Goal: Transaction & Acquisition: Purchase product/service

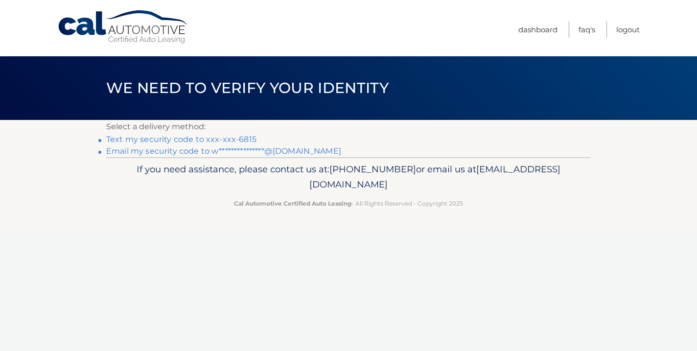
click at [237, 137] on link "Text my security code to xxx-xxx-6815" at bounding box center [181, 139] width 150 height 9
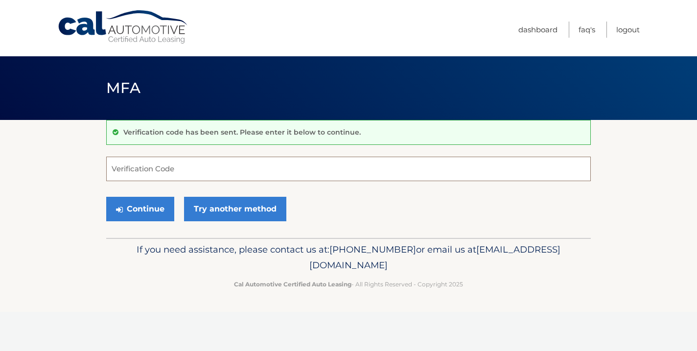
click at [226, 173] on input "Verification Code" at bounding box center [348, 169] width 484 height 24
type input "321742"
click at [155, 207] on button "Continue" at bounding box center [140, 209] width 68 height 24
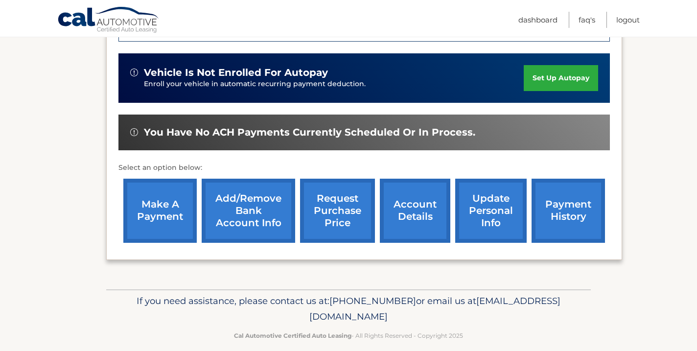
scroll to position [302, 0]
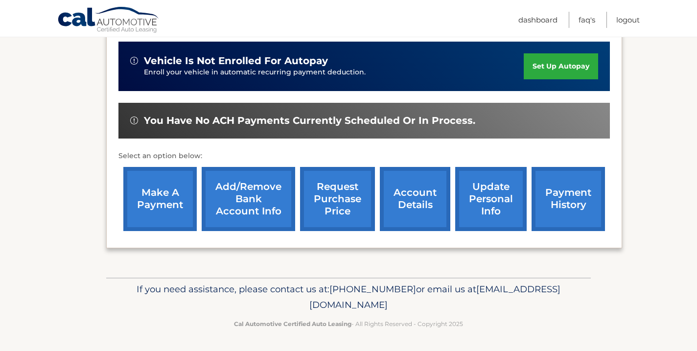
click at [418, 202] on link "account details" at bounding box center [415, 199] width 70 height 64
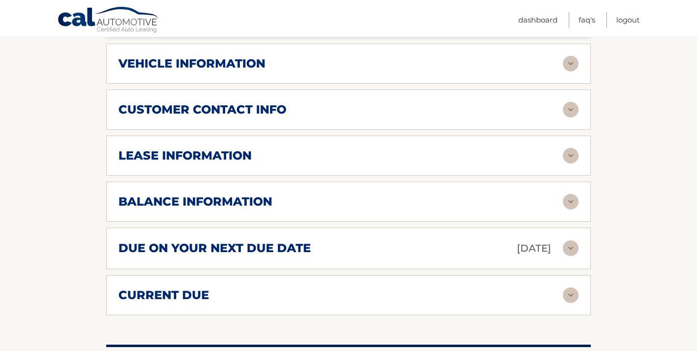
scroll to position [472, 0]
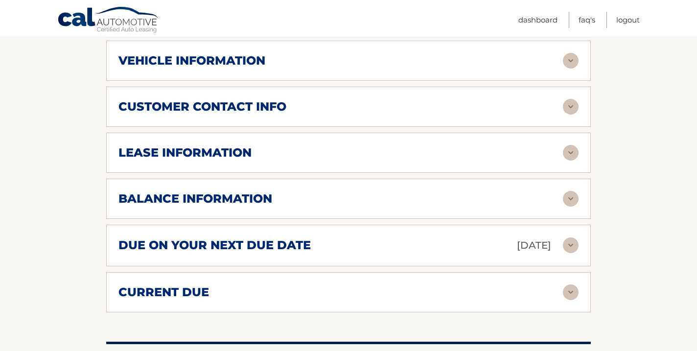
click at [347, 158] on div "lease information" at bounding box center [340, 152] width 444 height 15
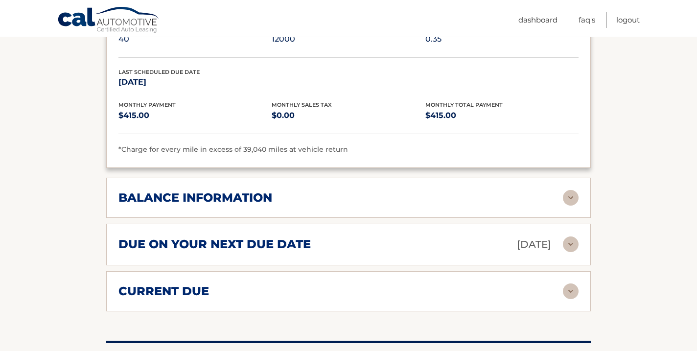
scroll to position [682, 0]
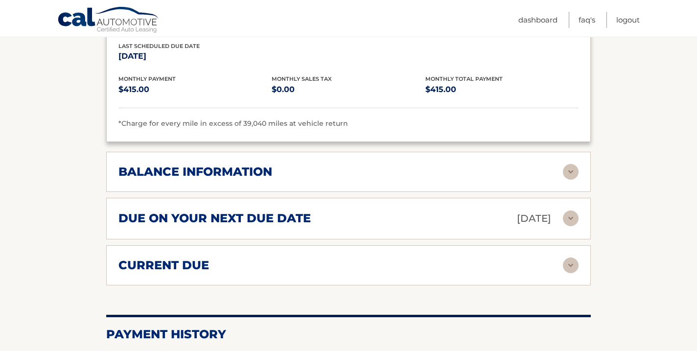
click at [358, 170] on div "balance information" at bounding box center [340, 171] width 444 height 15
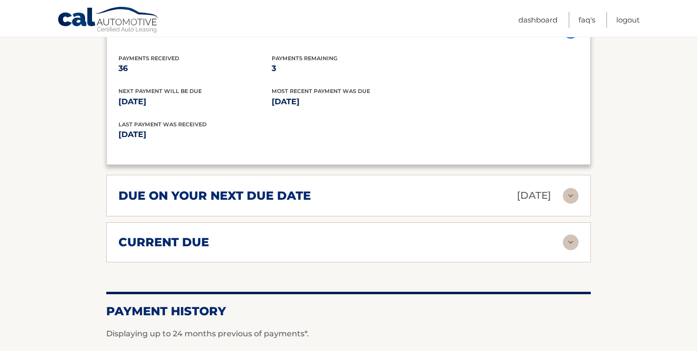
scroll to position [833, 0]
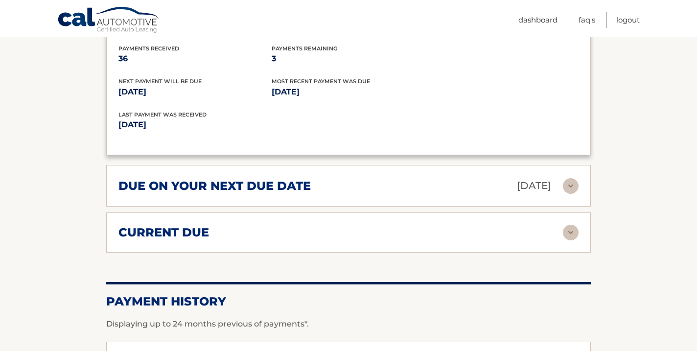
click at [335, 184] on div "due on your next due date Oct 24, 2025" at bounding box center [340, 185] width 444 height 17
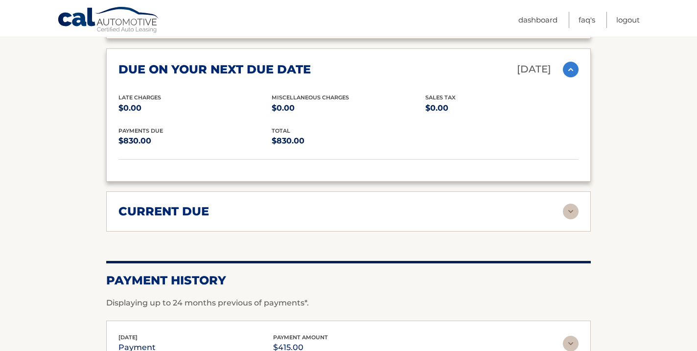
scroll to position [963, 0]
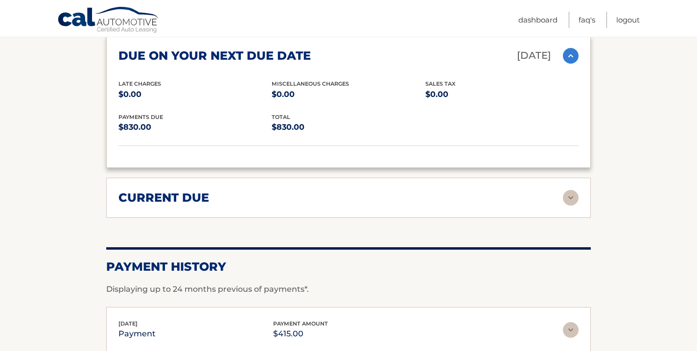
click at [329, 200] on div "current due" at bounding box center [340, 197] width 444 height 15
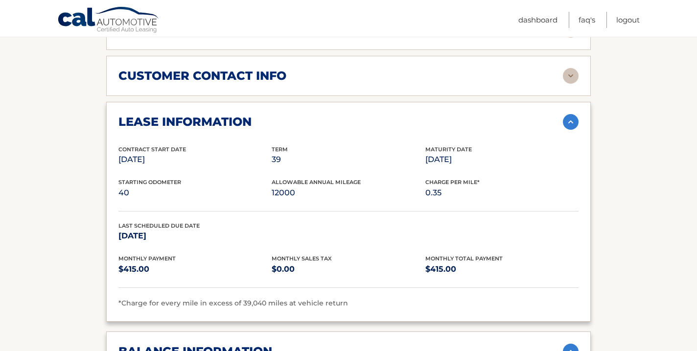
scroll to position [403, 0]
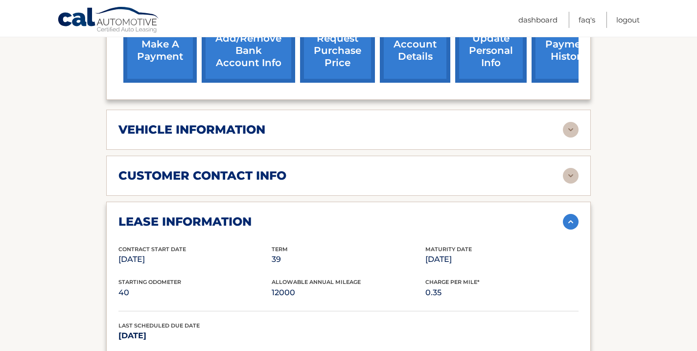
click at [317, 173] on div "customer contact info" at bounding box center [340, 175] width 444 height 15
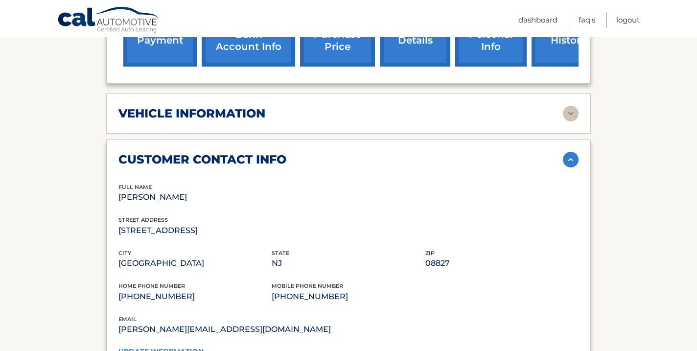
scroll to position [322, 0]
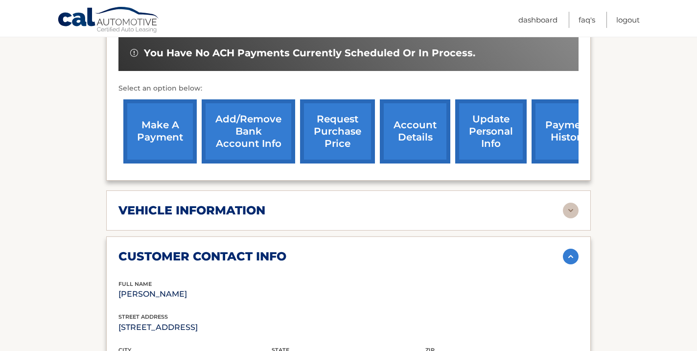
click at [410, 144] on link "account details" at bounding box center [415, 131] width 70 height 64
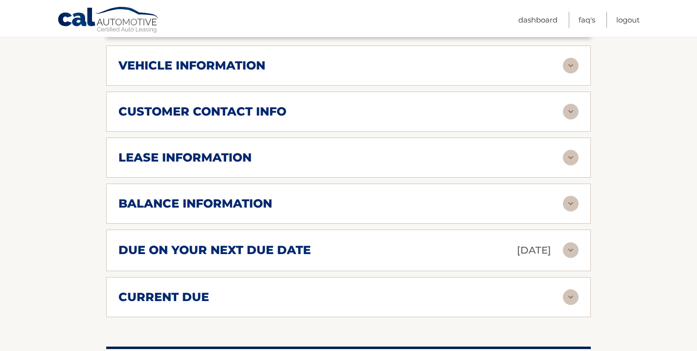
scroll to position [476, 0]
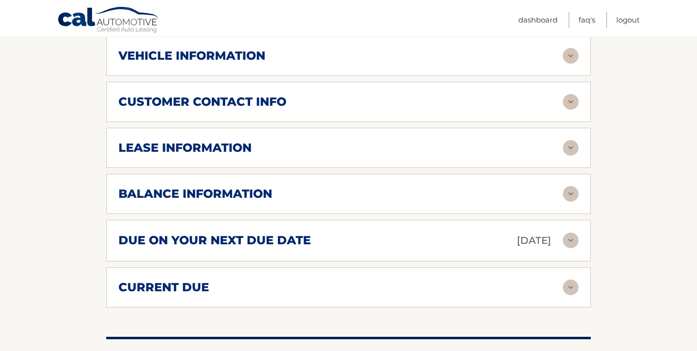
click at [408, 186] on div "balance information" at bounding box center [340, 193] width 444 height 15
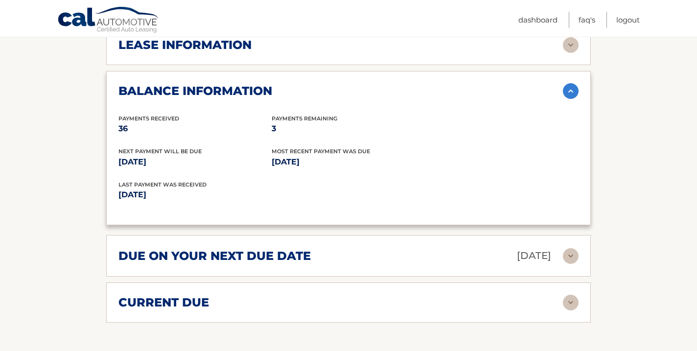
scroll to position [587, 0]
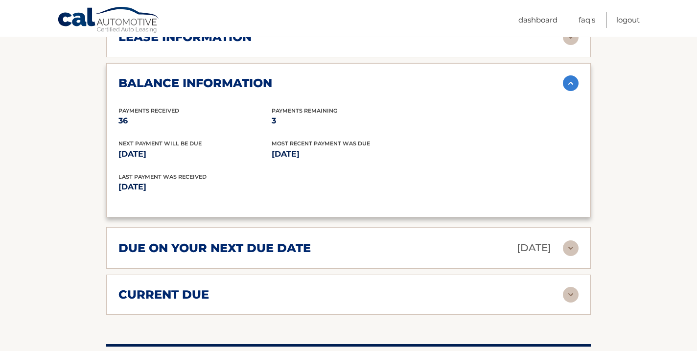
click at [573, 84] on img at bounding box center [571, 83] width 16 height 16
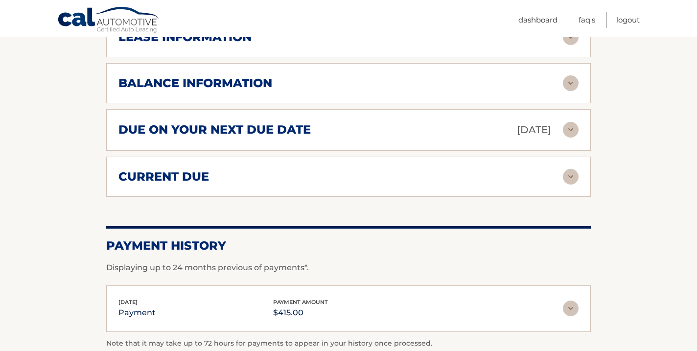
click at [568, 130] on img at bounding box center [571, 130] width 16 height 16
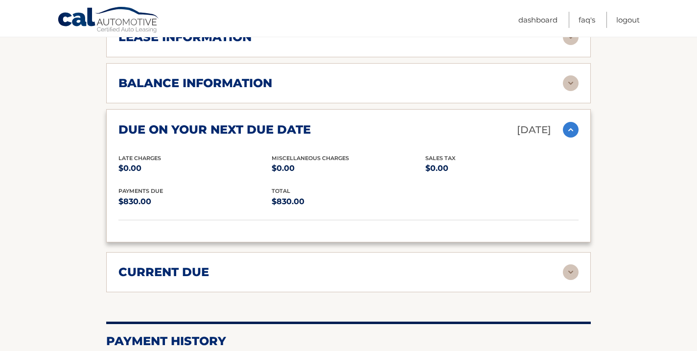
click at [574, 129] on img at bounding box center [571, 130] width 16 height 16
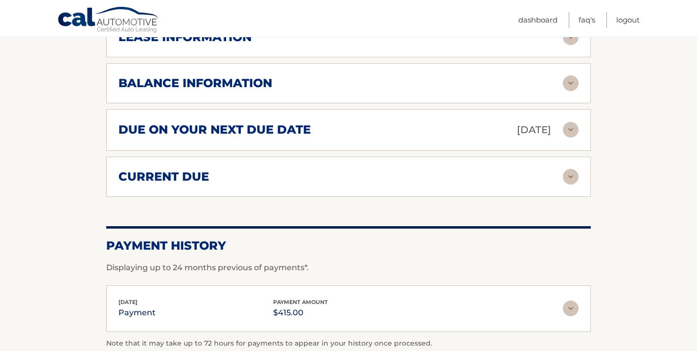
click at [313, 177] on div "current due" at bounding box center [340, 176] width 444 height 15
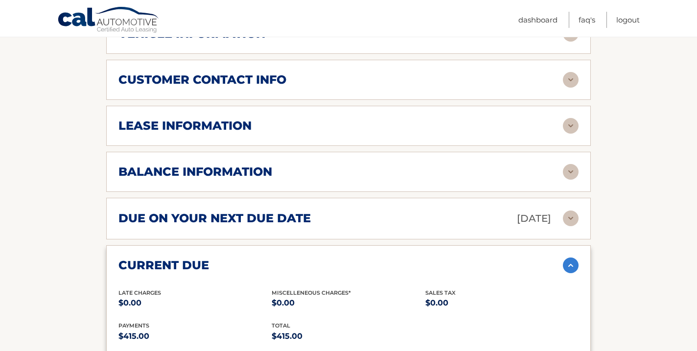
scroll to position [497, 0]
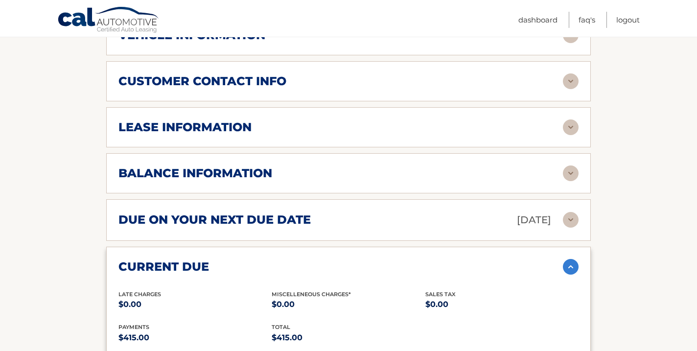
click at [570, 269] on img at bounding box center [571, 267] width 16 height 16
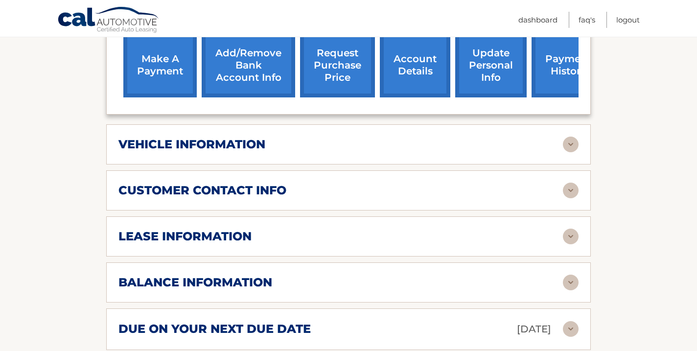
scroll to position [294, 0]
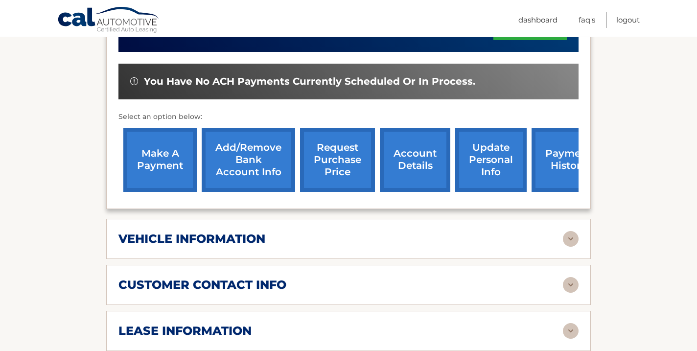
click at [418, 162] on link "account details" at bounding box center [415, 160] width 70 height 64
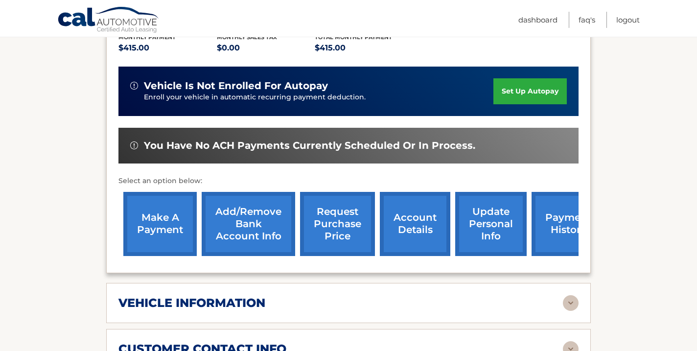
scroll to position [233, 0]
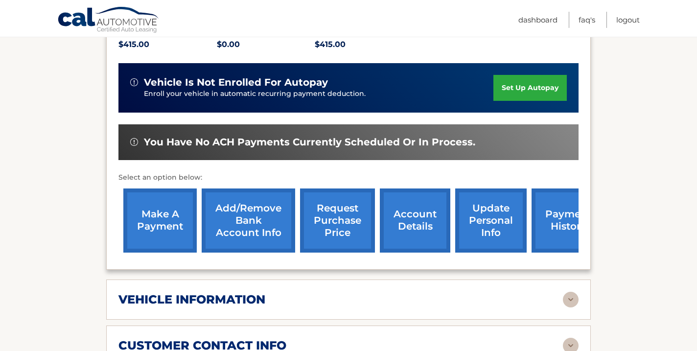
click at [167, 226] on link "make a payment" at bounding box center [159, 220] width 73 height 64
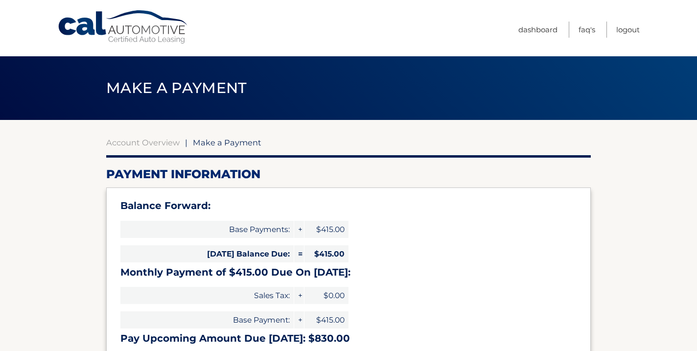
select select "ZGRjZjJmZTAtOTE3OC00NmVjLWI1YjMtOWZhMjBlMDcwYTQ0"
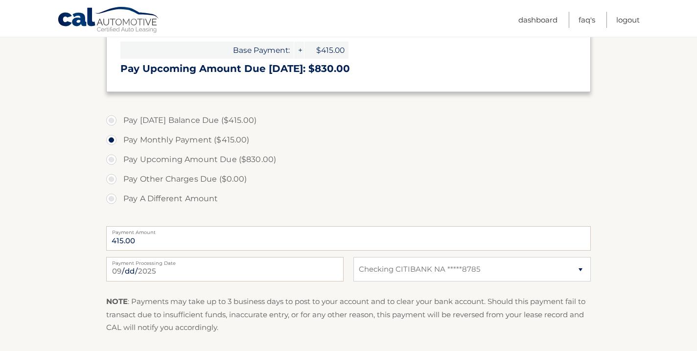
scroll to position [212, 0]
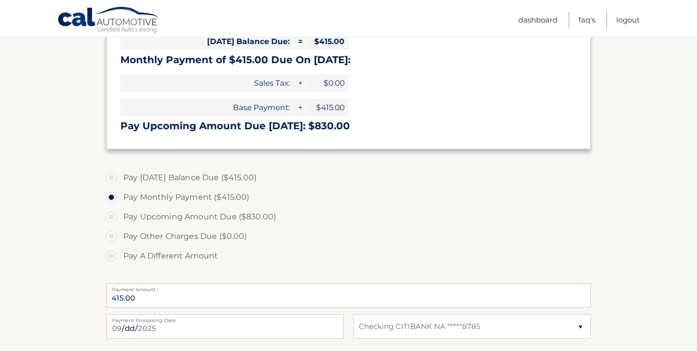
click at [113, 220] on label "Pay Upcoming Amount Due ($830.00)" at bounding box center [348, 217] width 484 height 20
click at [113, 220] on input "Pay Upcoming Amount Due ($830.00)" at bounding box center [115, 215] width 10 height 16
radio input "true"
type input "830.00"
click at [113, 255] on label "Pay A Different Amount" at bounding box center [348, 256] width 484 height 20
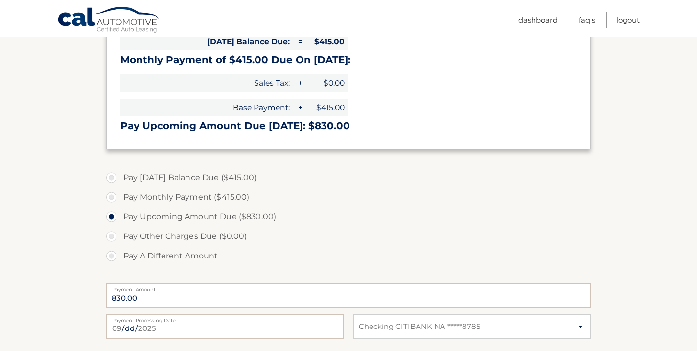
click at [113, 255] on input "Pay A Different Amount" at bounding box center [115, 254] width 10 height 16
radio input "true"
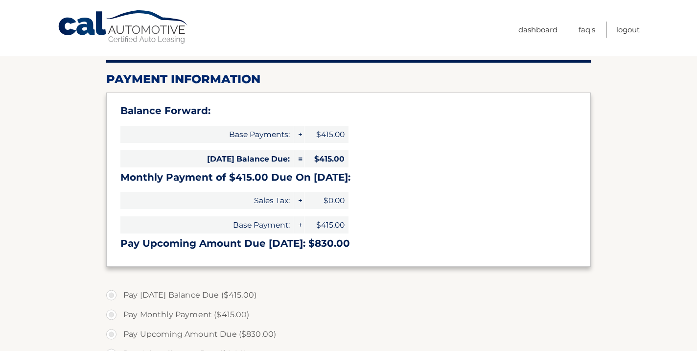
scroll to position [0, 0]
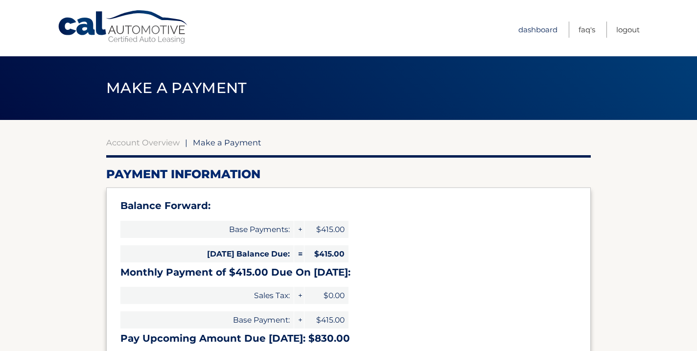
click at [543, 27] on link "Dashboard" at bounding box center [537, 30] width 39 height 16
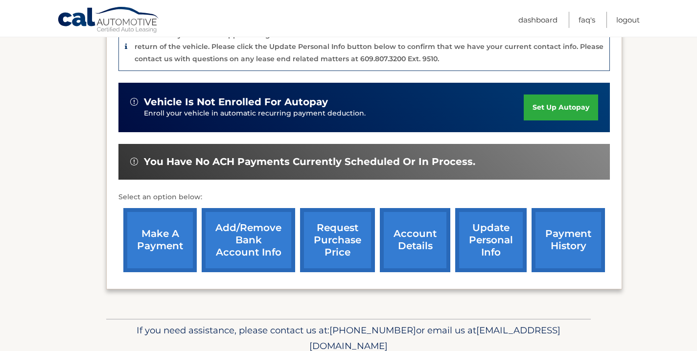
scroll to position [270, 0]
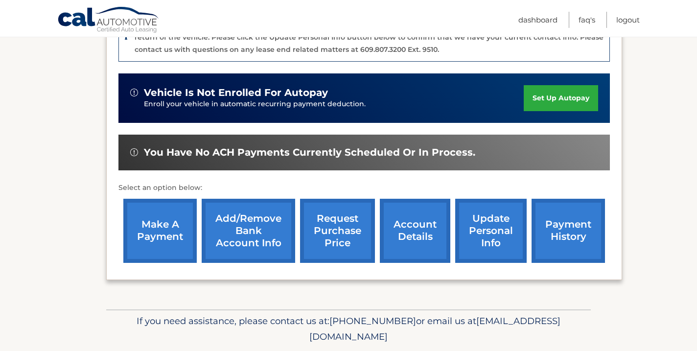
click at [413, 227] on link "account details" at bounding box center [415, 231] width 70 height 64
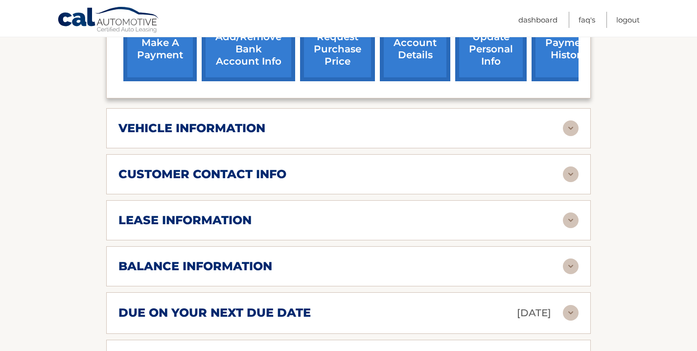
scroll to position [408, 0]
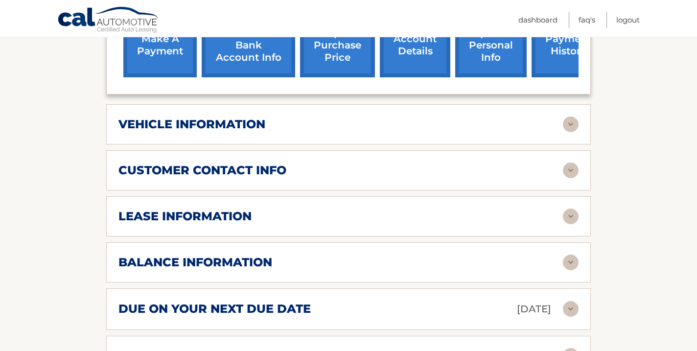
click at [571, 218] on img at bounding box center [571, 216] width 16 height 16
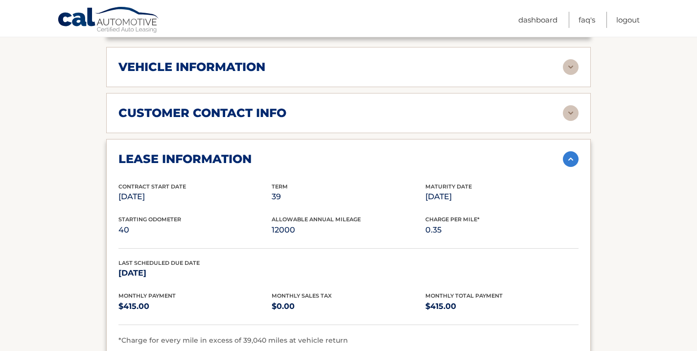
scroll to position [469, 0]
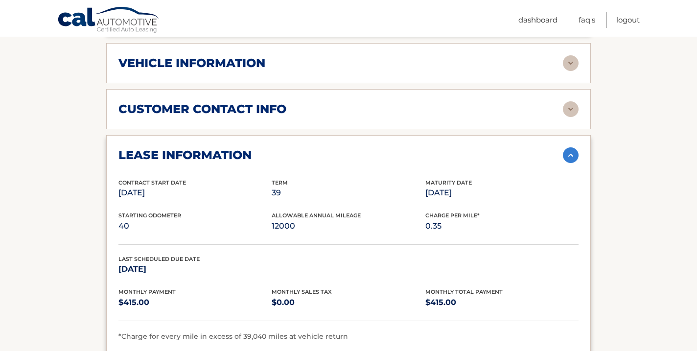
click at [564, 155] on img at bounding box center [571, 155] width 16 height 16
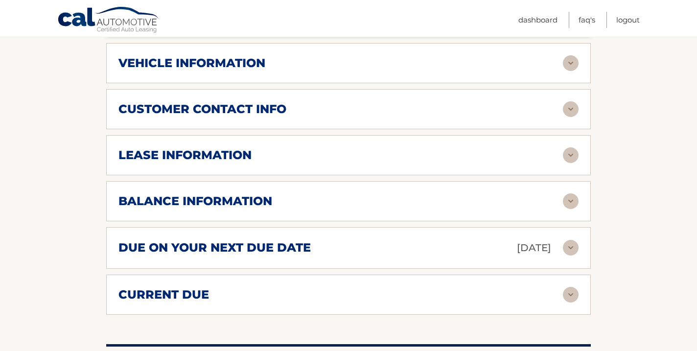
click at [572, 202] on img at bounding box center [571, 201] width 16 height 16
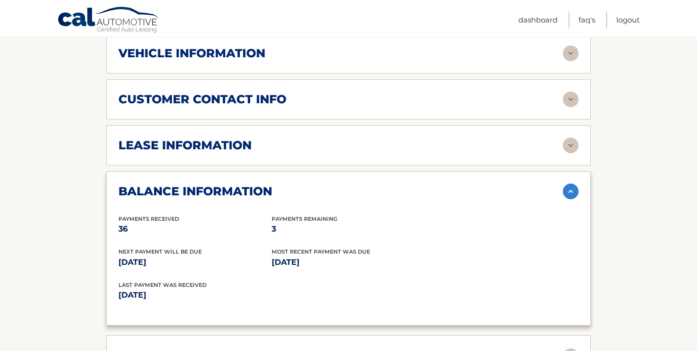
scroll to position [478, 0]
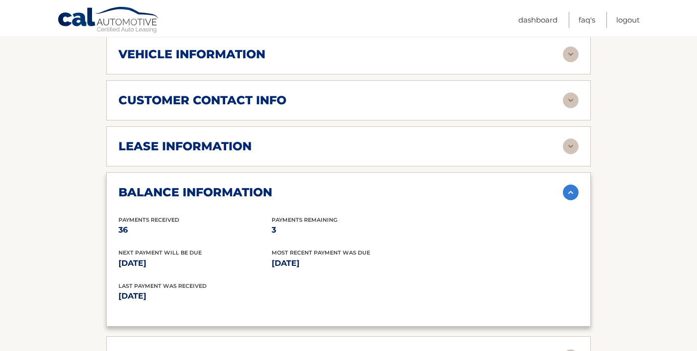
click at [571, 144] on img at bounding box center [571, 146] width 16 height 16
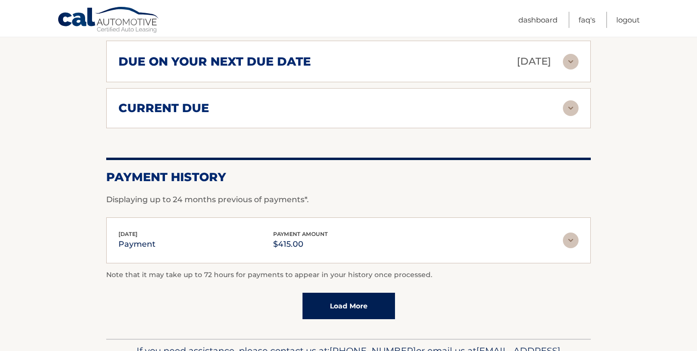
scroll to position [959, 0]
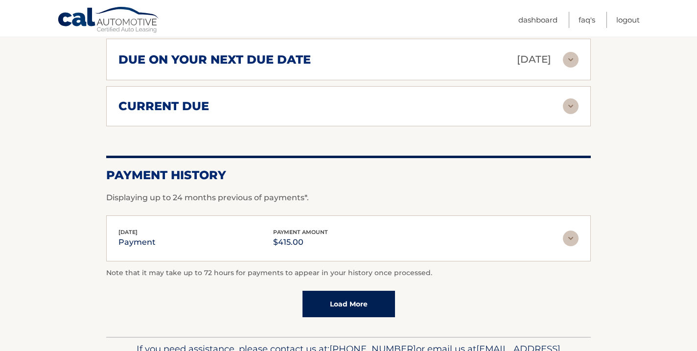
click at [575, 98] on img at bounding box center [571, 106] width 16 height 16
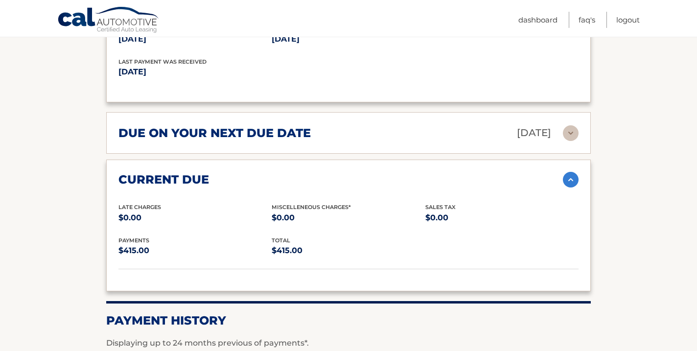
scroll to position [883, 0]
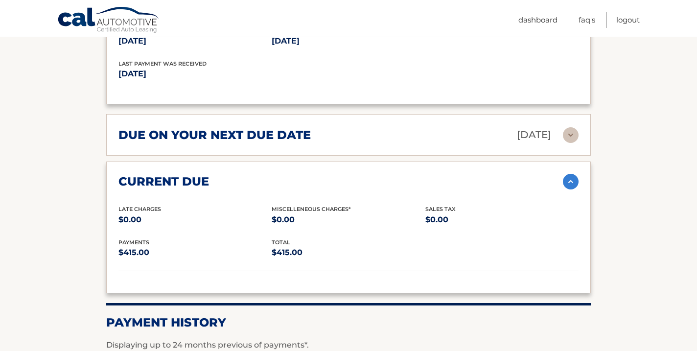
click at [574, 134] on img at bounding box center [571, 135] width 16 height 16
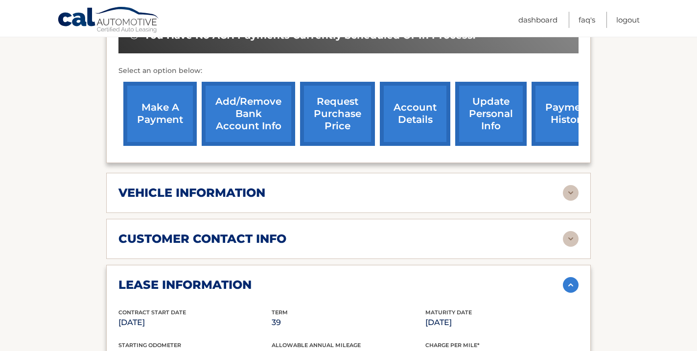
scroll to position [320, 0]
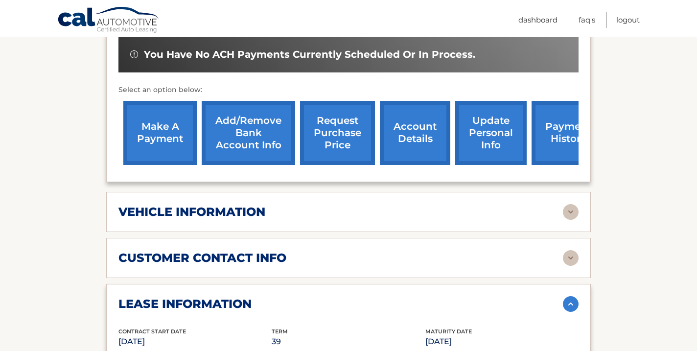
click at [171, 139] on link "make a payment" at bounding box center [159, 133] width 73 height 64
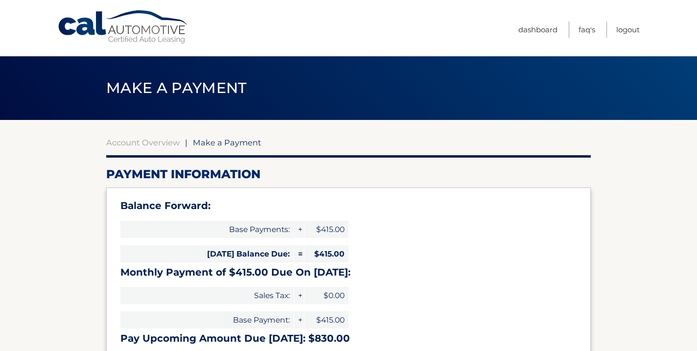
select select "ZGRjZjJmZTAtOTE3OC00NmVjLWI1YjMtOWZhMjBlMDcwYTQ0"
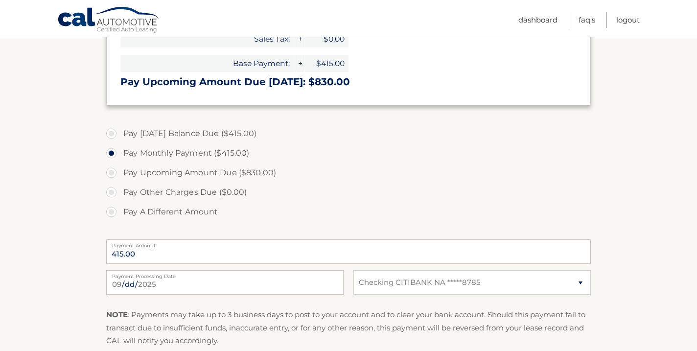
scroll to position [260, 0]
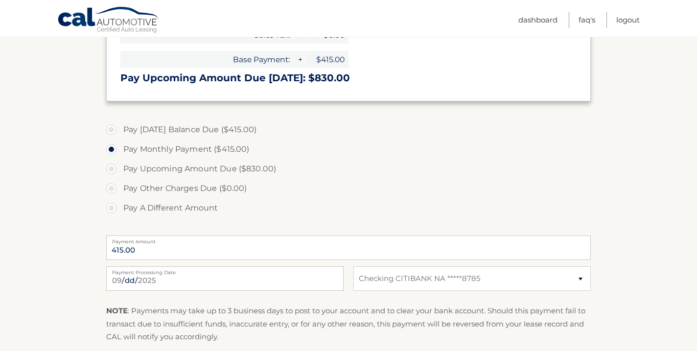
click at [112, 207] on label "Pay A Different Amount" at bounding box center [348, 208] width 484 height 20
click at [112, 207] on input "Pay A Different Amount" at bounding box center [115, 206] width 10 height 16
radio input "true"
type input "1245"
click at [343, 204] on label "Pay A Different Amount" at bounding box center [348, 208] width 484 height 20
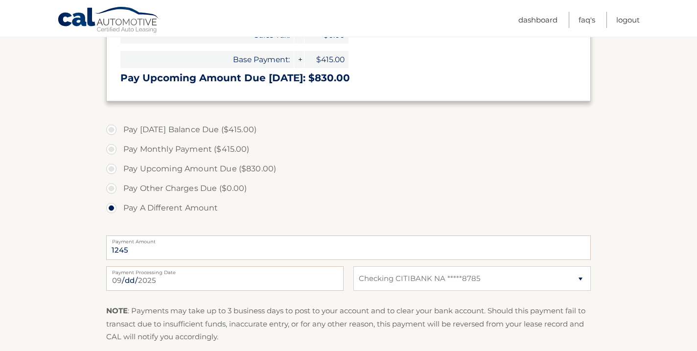
click at [120, 204] on input "Pay A Different Amount" at bounding box center [115, 206] width 10 height 16
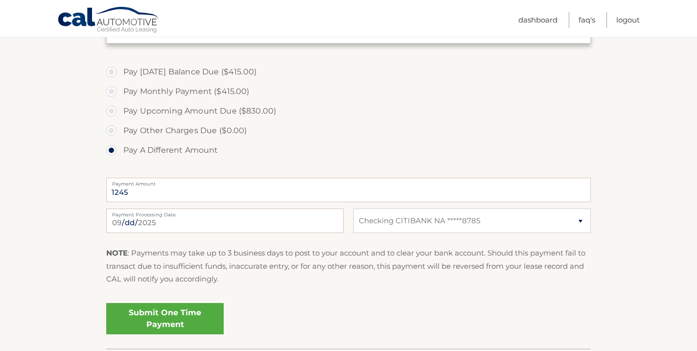
scroll to position [358, 0]
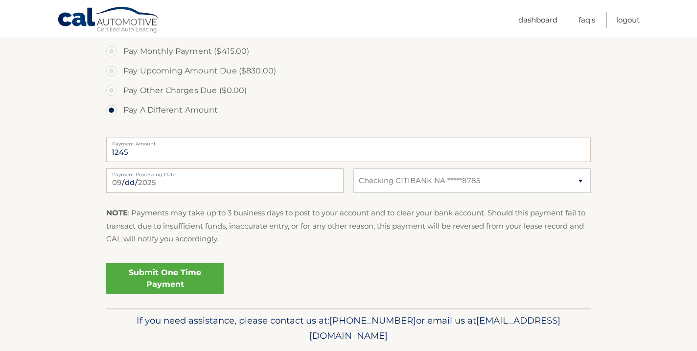
click at [366, 265] on div "Submit One Time Payment" at bounding box center [348, 276] width 484 height 35
click at [166, 282] on link "Submit One Time Payment" at bounding box center [164, 278] width 117 height 31
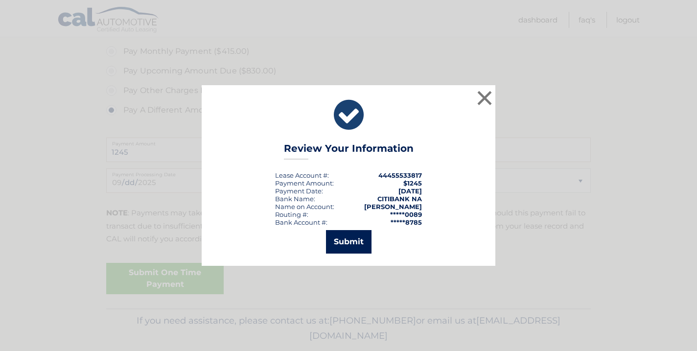
click at [355, 243] on button "Submit" at bounding box center [348, 241] width 45 height 23
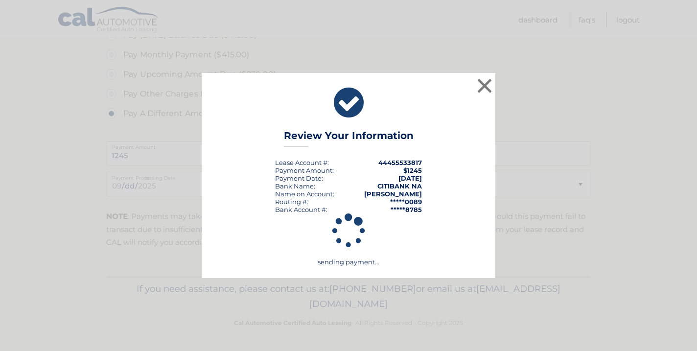
scroll to position [355, 0]
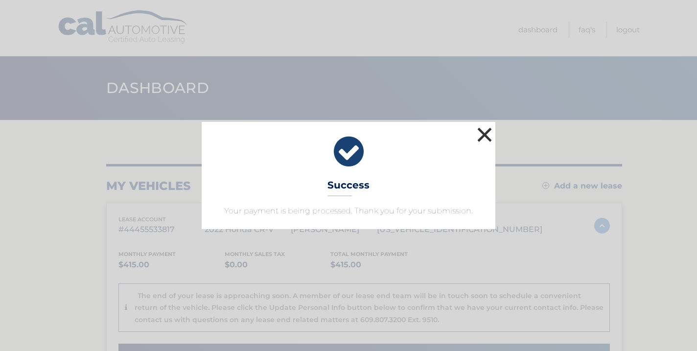
click at [484, 136] on button "×" at bounding box center [485, 135] width 20 height 20
